Goal: Transaction & Acquisition: Subscribe to service/newsletter

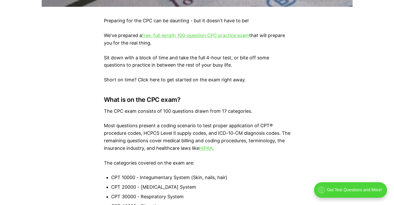
scroll to position [325, 0]
click at [195, 35] on link "free, full-length 100-question CPC practice exam" at bounding box center [195, 34] width 107 height 5
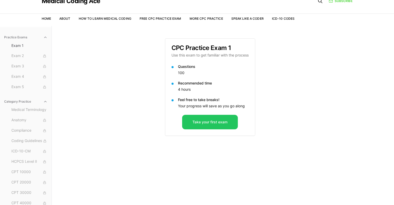
scroll to position [20, 0]
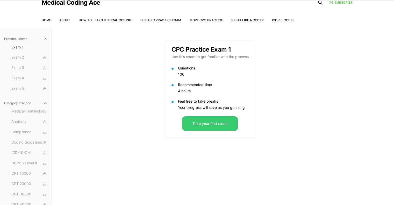
click at [225, 128] on button "Take your first exam" at bounding box center [210, 123] width 56 height 15
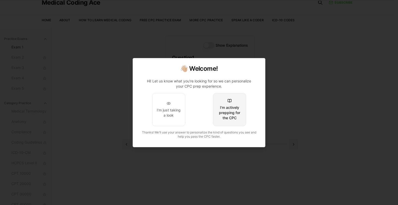
click at [231, 114] on div "I'm actively prepping for the CPC" at bounding box center [230, 113] width 24 height 16
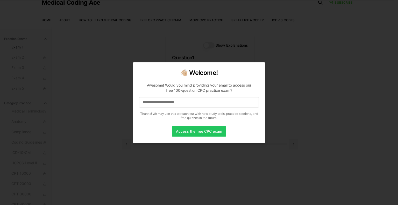
click at [204, 106] on input at bounding box center [199, 102] width 120 height 10
click at [170, 103] on input "*" at bounding box center [199, 102] width 120 height 10
click at [170, 103] on input at bounding box center [199, 102] width 120 height 10
click at [170, 103] on input "*" at bounding box center [199, 102] width 120 height 10
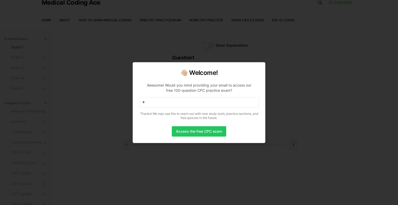
click at [170, 103] on input "*" at bounding box center [199, 102] width 120 height 10
click at [200, 132] on button "Access the free CPC exam" at bounding box center [199, 131] width 54 height 10
click at [175, 101] on input at bounding box center [199, 102] width 120 height 10
click at [202, 131] on button "Access the free CPC exam" at bounding box center [199, 131] width 54 height 10
click at [198, 103] on input "*" at bounding box center [199, 102] width 120 height 10
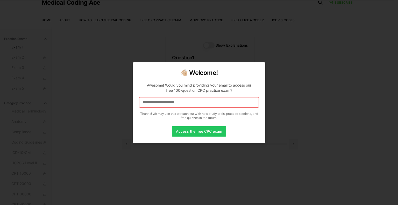
click at [198, 103] on input at bounding box center [199, 102] width 120 height 10
click at [196, 137] on div "**********" at bounding box center [199, 102] width 133 height 81
click at [200, 130] on button "Access the free CPC exam" at bounding box center [199, 131] width 54 height 10
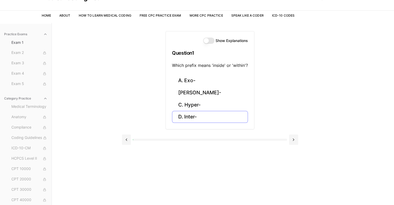
scroll to position [24, 0]
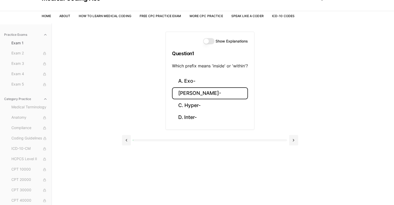
click at [194, 92] on button "B. Endo-" at bounding box center [210, 93] width 76 height 12
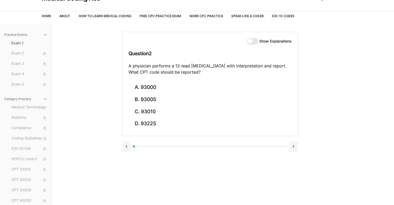
click at [252, 41] on button "Show Explanations" at bounding box center [252, 41] width 11 height 6
click at [294, 147] on button at bounding box center [293, 146] width 9 height 10
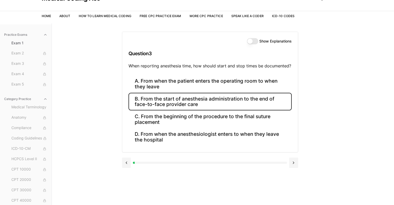
click at [157, 103] on button "B. From the start of anesthesia administration to the end of face-to-face provi…" at bounding box center [210, 102] width 163 height 18
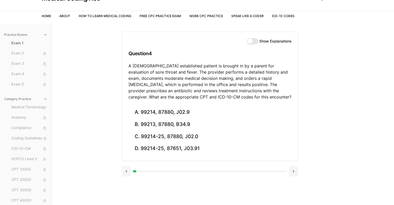
scroll to position [48, 0]
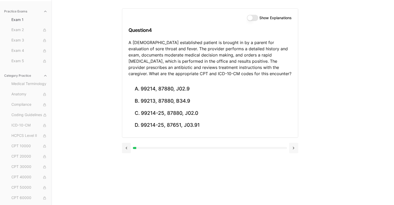
click at [294, 150] on button at bounding box center [293, 148] width 9 height 10
click at [294, 150] on div "Show Explanations Question 4 A 6-year-old established patient is brought in by …" at bounding box center [223, 102] width 202 height 205
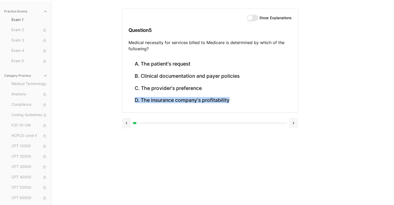
click at [294, 150] on div "Show Explanations Question 5 Medical necessity for services billed to Medicare …" at bounding box center [223, 102] width 202 height 205
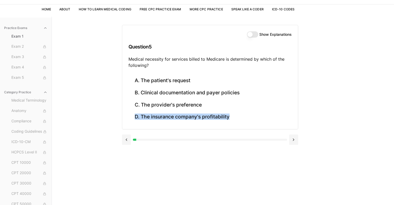
scroll to position [30, 0]
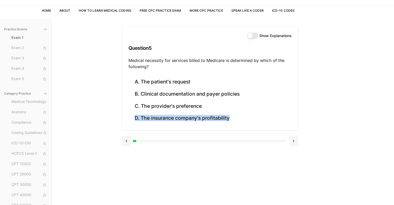
click at [293, 140] on button at bounding box center [293, 141] width 9 height 10
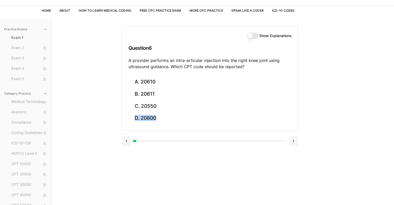
click at [293, 140] on button at bounding box center [293, 141] width 9 height 10
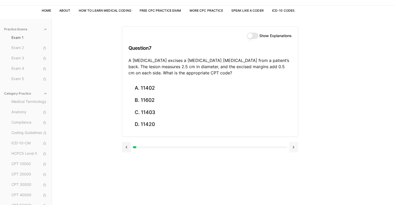
click at [293, 140] on div at bounding box center [210, 147] width 176 height 20
click at [296, 147] on button at bounding box center [293, 147] width 9 height 10
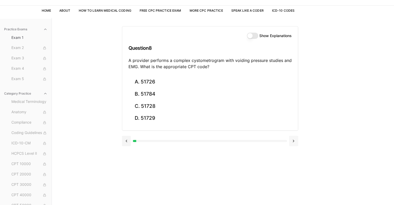
click at [294, 141] on button at bounding box center [293, 141] width 9 height 10
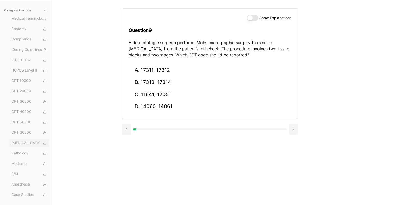
scroll to position [0, 0]
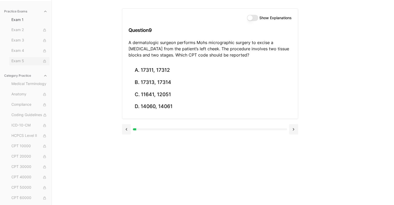
click at [43, 62] on icon at bounding box center [44, 61] width 3 height 3
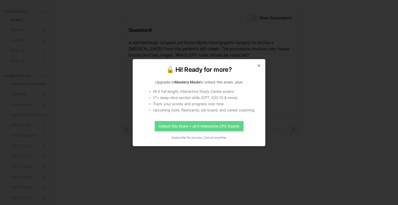
click at [194, 125] on link "Unlock this Exam + all 5 interactive CPC Exams" at bounding box center [199, 126] width 89 height 10
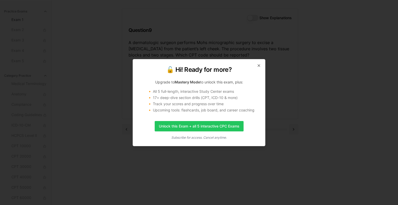
click at [261, 68] on div "🔓 Hi! Ready for more? Upgrade to Mastery Mode to unlock this exam, plus: 🔸 All …" at bounding box center [199, 102] width 133 height 87
click at [259, 67] on h2 "🔓 Hi! Ready for more?" at bounding box center [199, 70] width 120 height 8
click at [260, 67] on icon "button" at bounding box center [259, 66] width 4 height 4
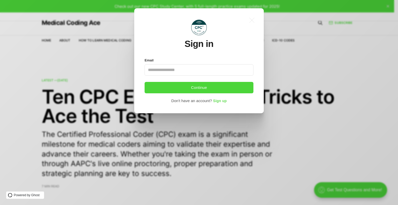
click at [219, 102] on span "Sign up" at bounding box center [220, 101] width 14 height 4
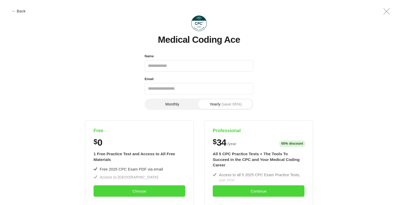
click at [168, 67] on input "Name" at bounding box center [199, 65] width 109 height 11
type input "*"
type input "**********"
click at [168, 92] on input "Email" at bounding box center [199, 88] width 109 height 11
paste input "**********"
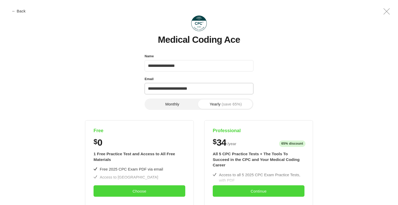
type input "**********"
click at [189, 104] on button "Monthly" at bounding box center [172, 104] width 53 height 9
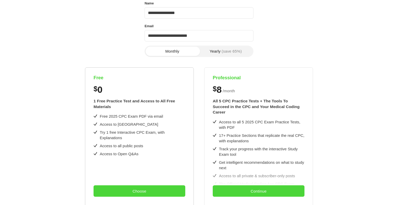
scroll to position [53, 0]
click at [158, 190] on button "Choose" at bounding box center [140, 190] width 92 height 11
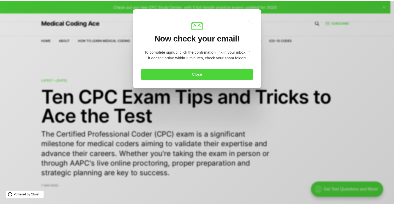
scroll to position [0, 0]
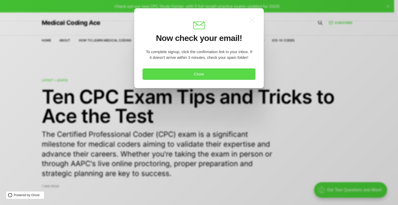
click at [199, 77] on button "Close" at bounding box center [199, 73] width 113 height 11
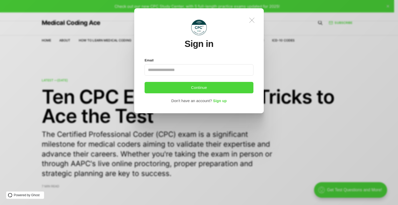
click at [254, 20] on icon ".a{fill:none;stroke:currentColor;stroke-linecap:round;stroke-linejoin:round;str…" at bounding box center [251, 20] width 11 height 11
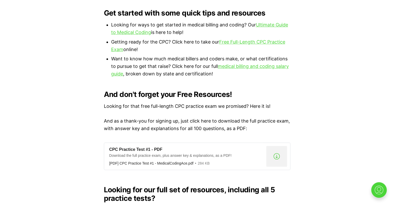
scroll to position [360, 0]
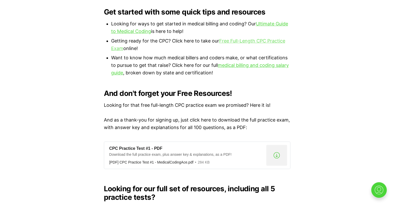
click at [234, 38] on link "Free Full-Length CPC Practice Exam" at bounding box center [198, 44] width 174 height 13
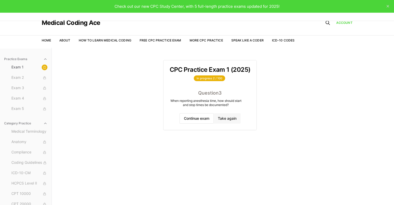
click at [220, 117] on button "Take again" at bounding box center [227, 118] width 27 height 10
